Goal: Information Seeking & Learning: Learn about a topic

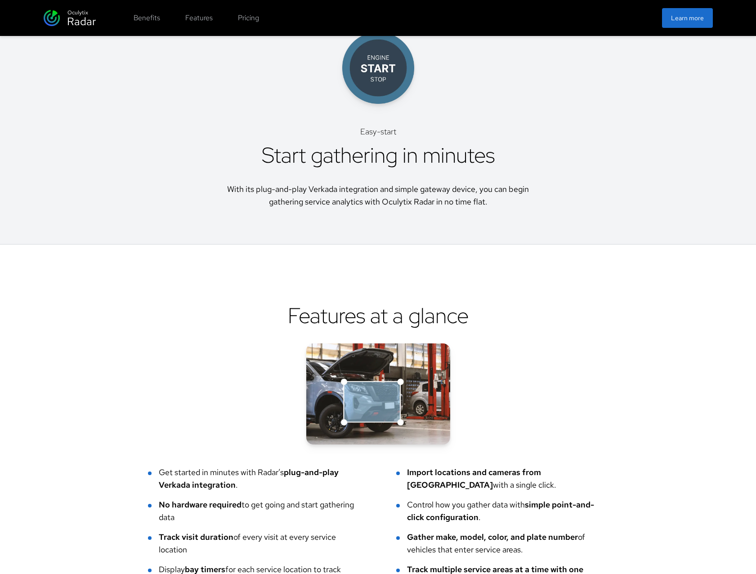
scroll to position [2151, 0]
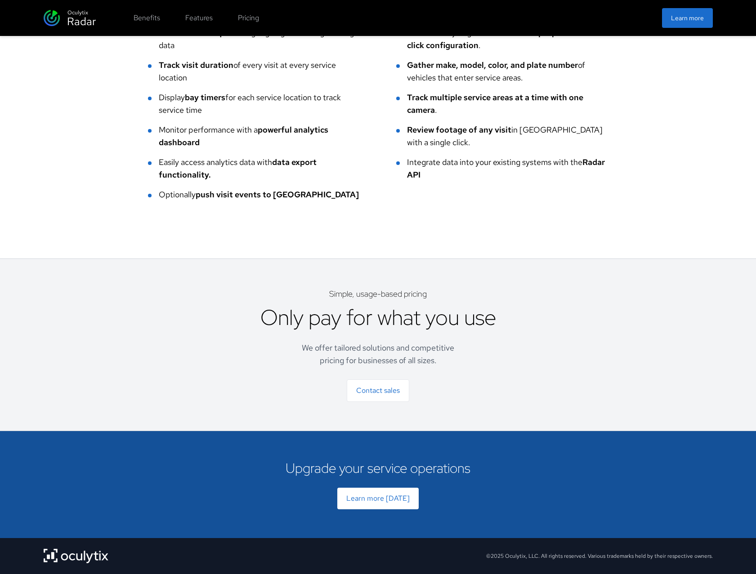
click at [520, 559] on div "©2025 Oculytix, LLC. All rights reserved. Various trademarks held by their resp…" at bounding box center [599, 556] width 227 height 7
copy div "Oculytix"
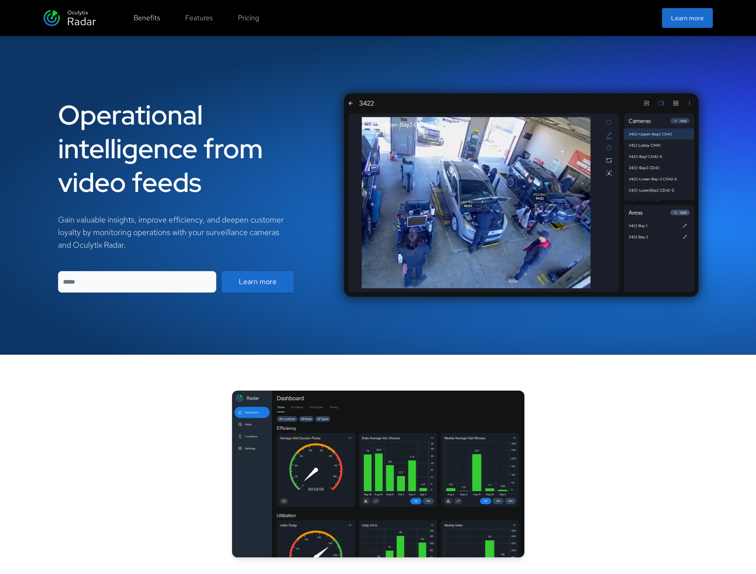
click at [156, 21] on button "Benefits" at bounding box center [146, 18] width 37 height 18
click at [279, 422] on img at bounding box center [378, 474] width 292 height 167
click at [238, 17] on button "Pricing" at bounding box center [248, 18] width 32 height 18
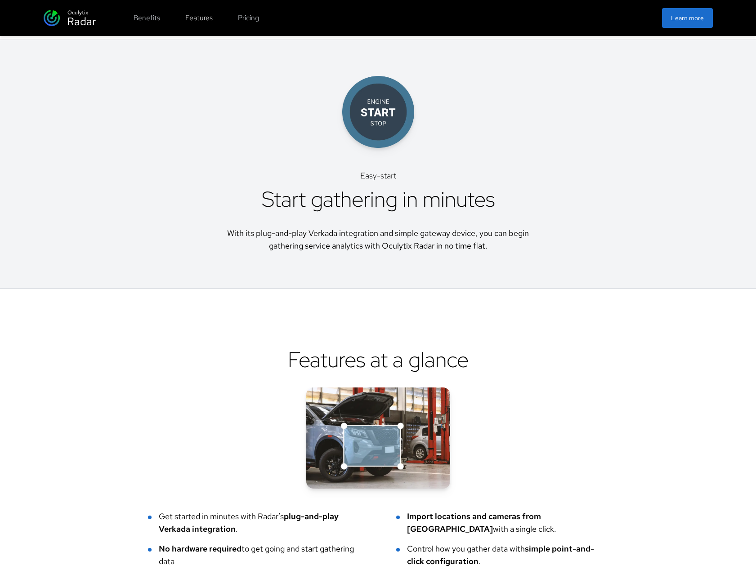
click at [191, 14] on button "Features" at bounding box center [199, 18] width 38 height 18
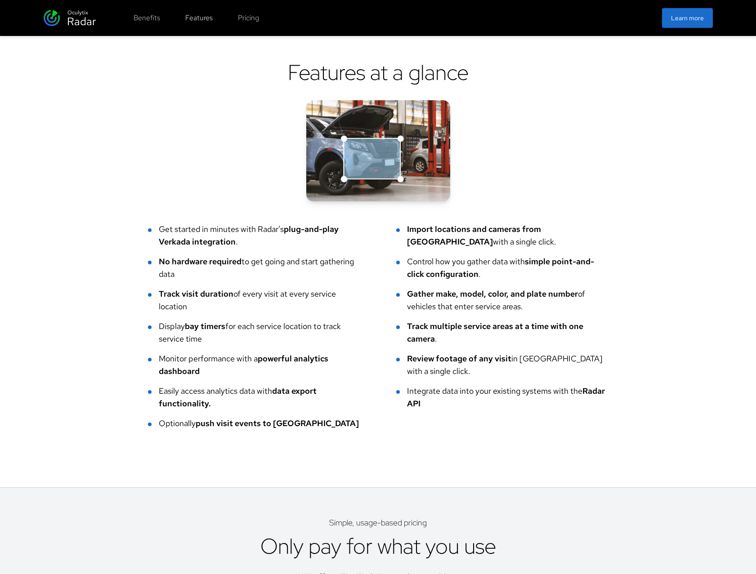
click at [191, 16] on button "Features" at bounding box center [199, 18] width 38 height 18
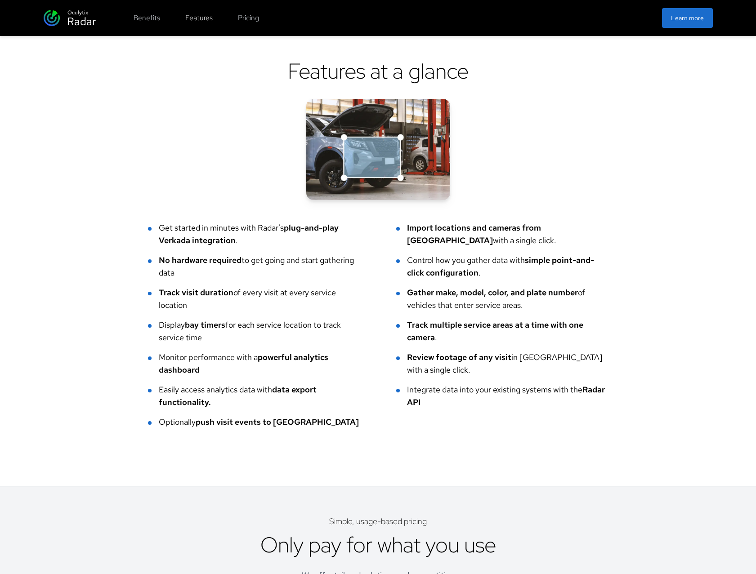
click at [191, 16] on button "Features" at bounding box center [199, 18] width 38 height 18
click at [151, 136] on div "Features at a glance Get started in minutes with Radar’s plug-and-play Verkada …" at bounding box center [378, 243] width 460 height 371
click at [188, 235] on span "plug-and-play Verkada integration" at bounding box center [249, 234] width 180 height 23
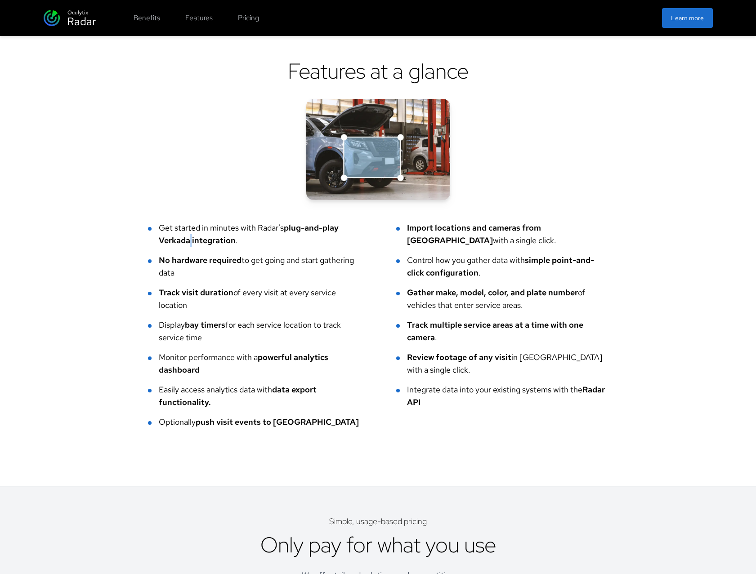
click at [188, 235] on span "plug-and-play Verkada integration" at bounding box center [249, 234] width 180 height 23
drag, startPoint x: 277, startPoint y: 231, endPoint x: 389, endPoint y: 248, distance: 113.2
click at [389, 248] on ul "Get started in minutes with Radar’s plug-and-play Verkada integration . Import …" at bounding box center [378, 325] width 460 height 207
click at [346, 244] on div "Get started in minutes with Radar’s plug-and-play Verkada integration ." at bounding box center [259, 234] width 201 height 25
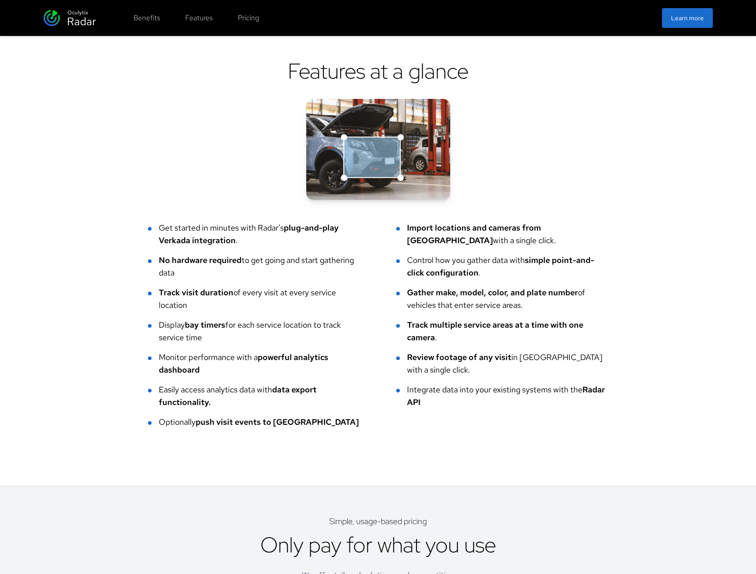
click at [346, 244] on div "Get started in minutes with Radar’s plug-and-play Verkada integration ." at bounding box center [259, 234] width 201 height 25
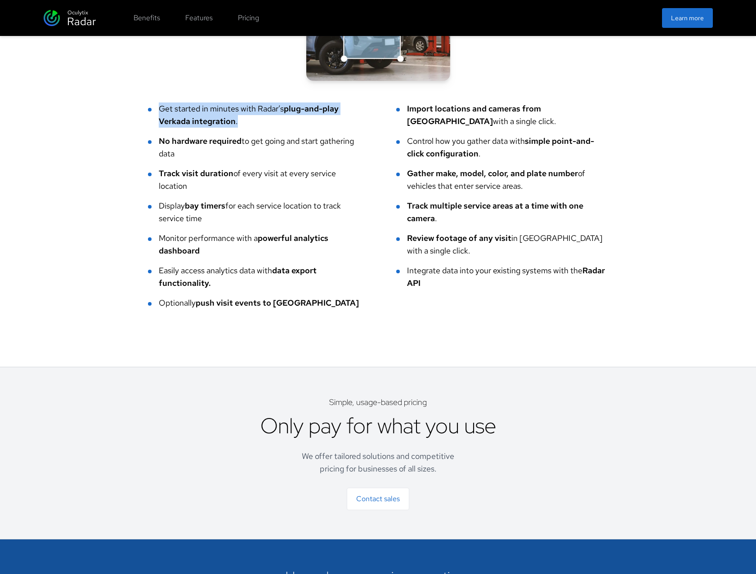
scroll to position [2104, 0]
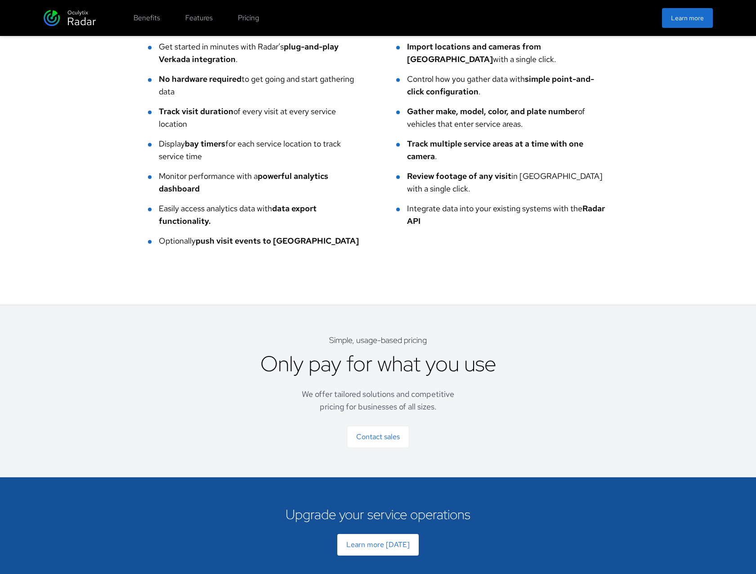
click at [298, 245] on span "push visit events to [GEOGRAPHIC_DATA]" at bounding box center [277, 241] width 163 height 10
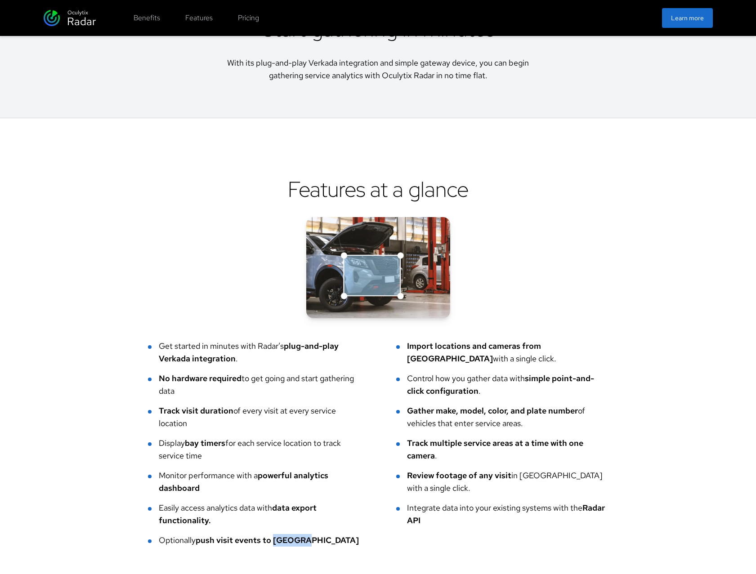
scroll to position [1786, 0]
